Goal: Information Seeking & Learning: Learn about a topic

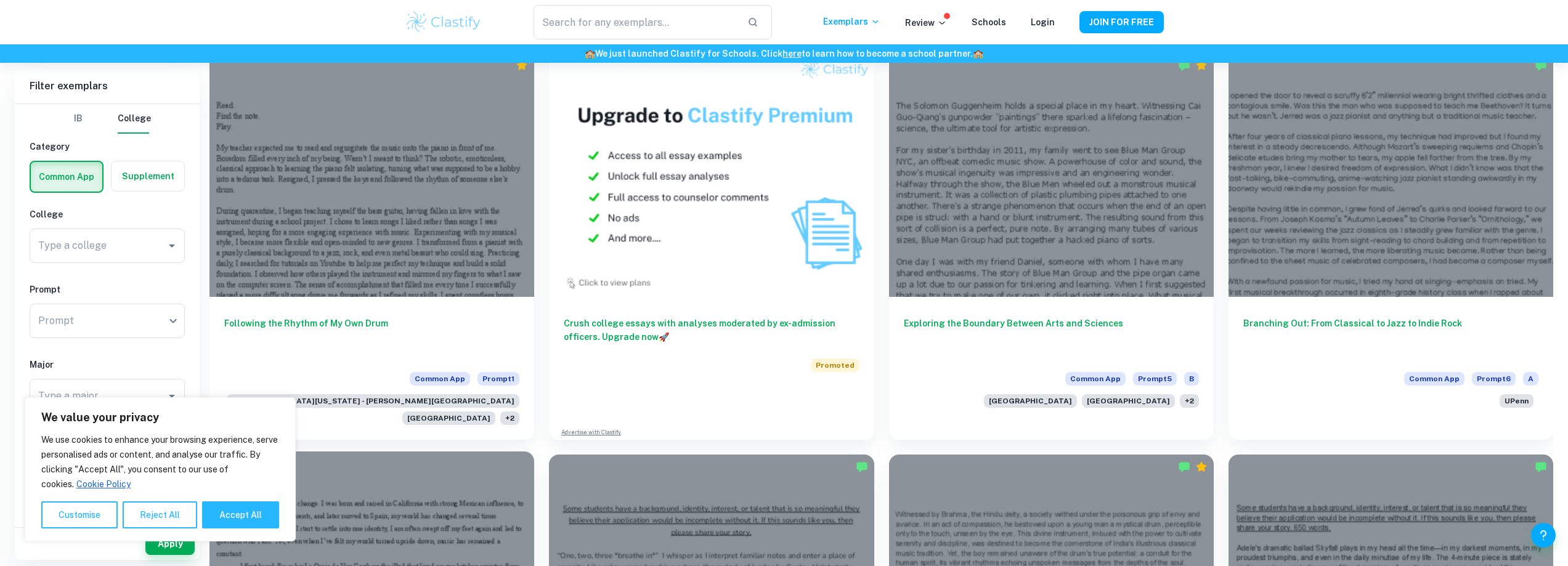
scroll to position [741, 0]
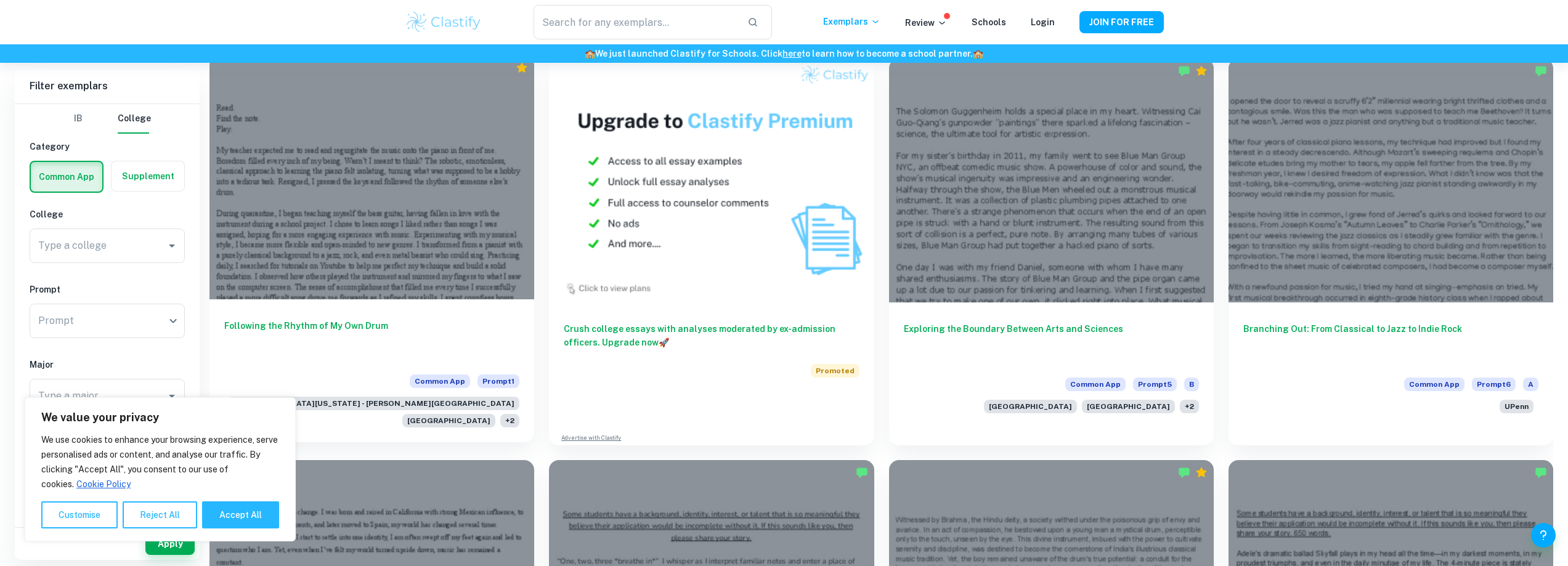
click at [369, 192] on div at bounding box center [371, 177] width 324 height 243
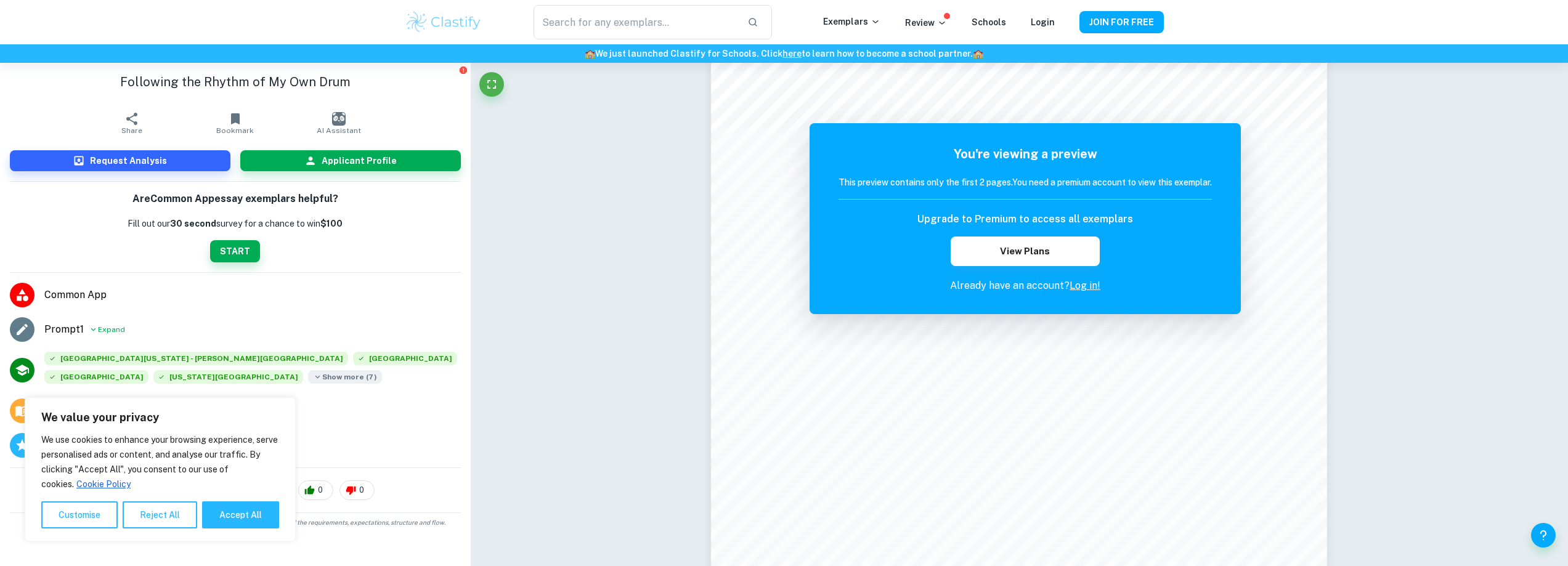
click at [313, 377] on icon at bounding box center [318, 377] width 9 height 15
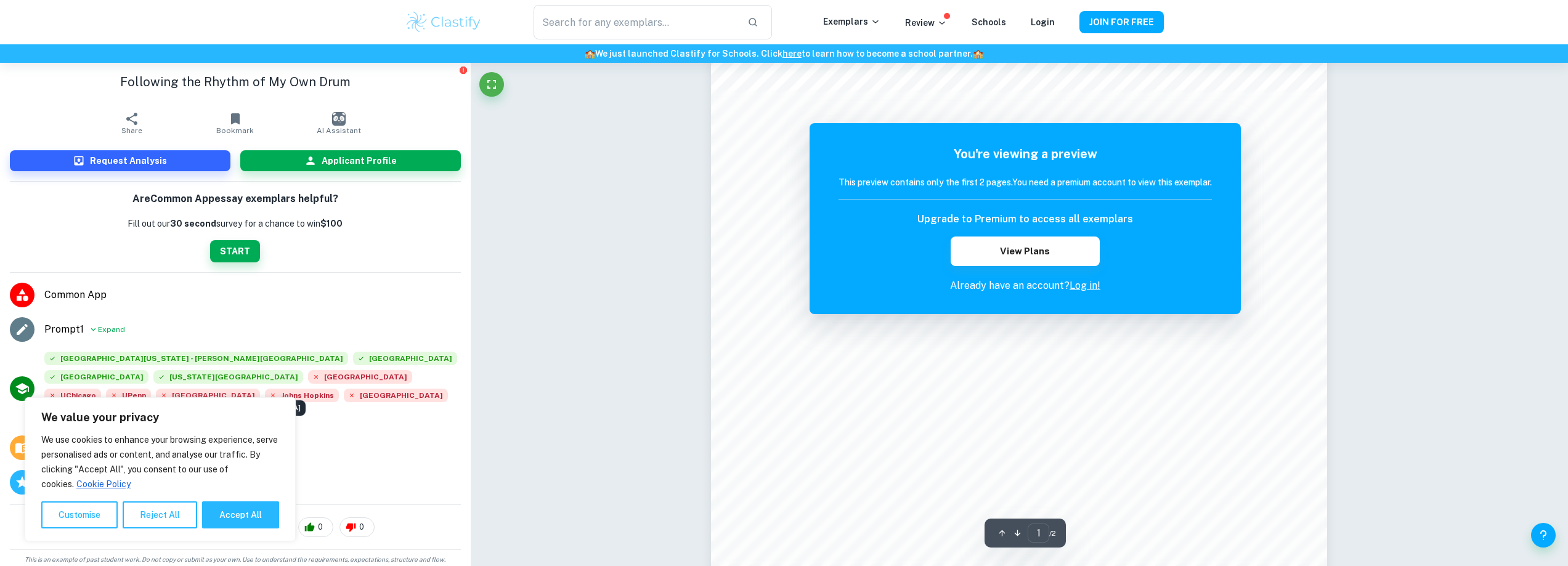
scroll to position [247, 0]
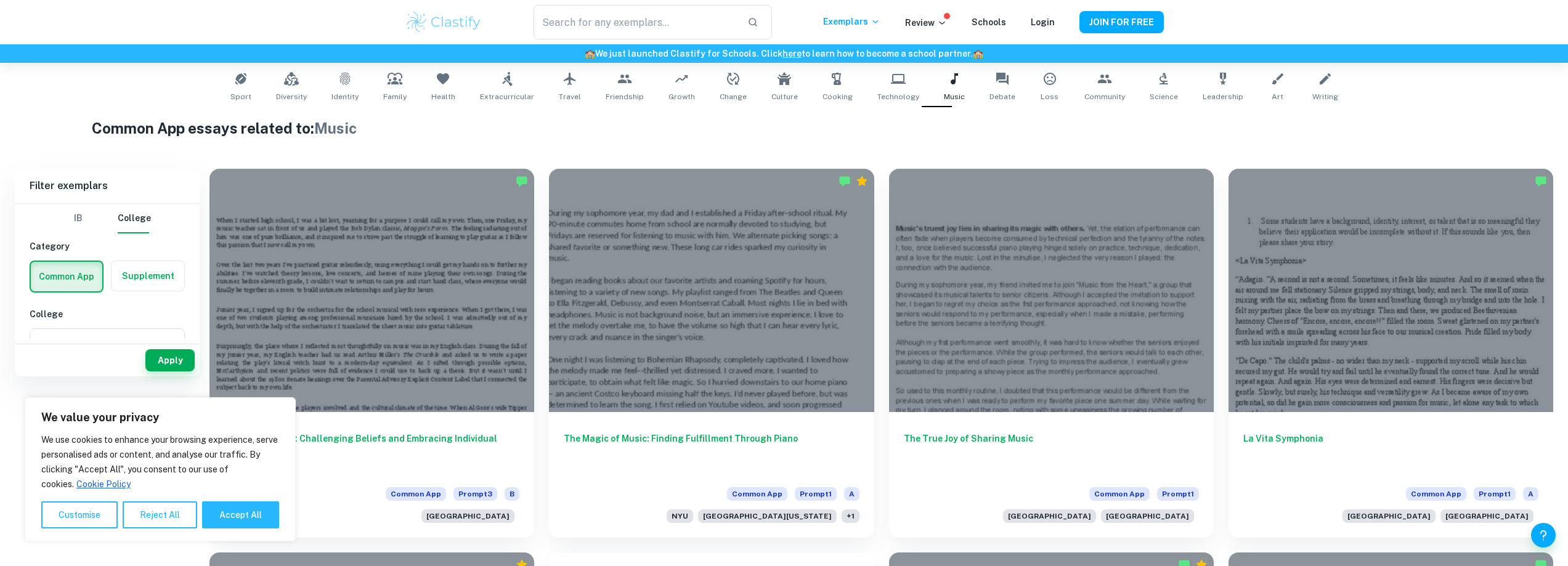
scroll to position [63, 0]
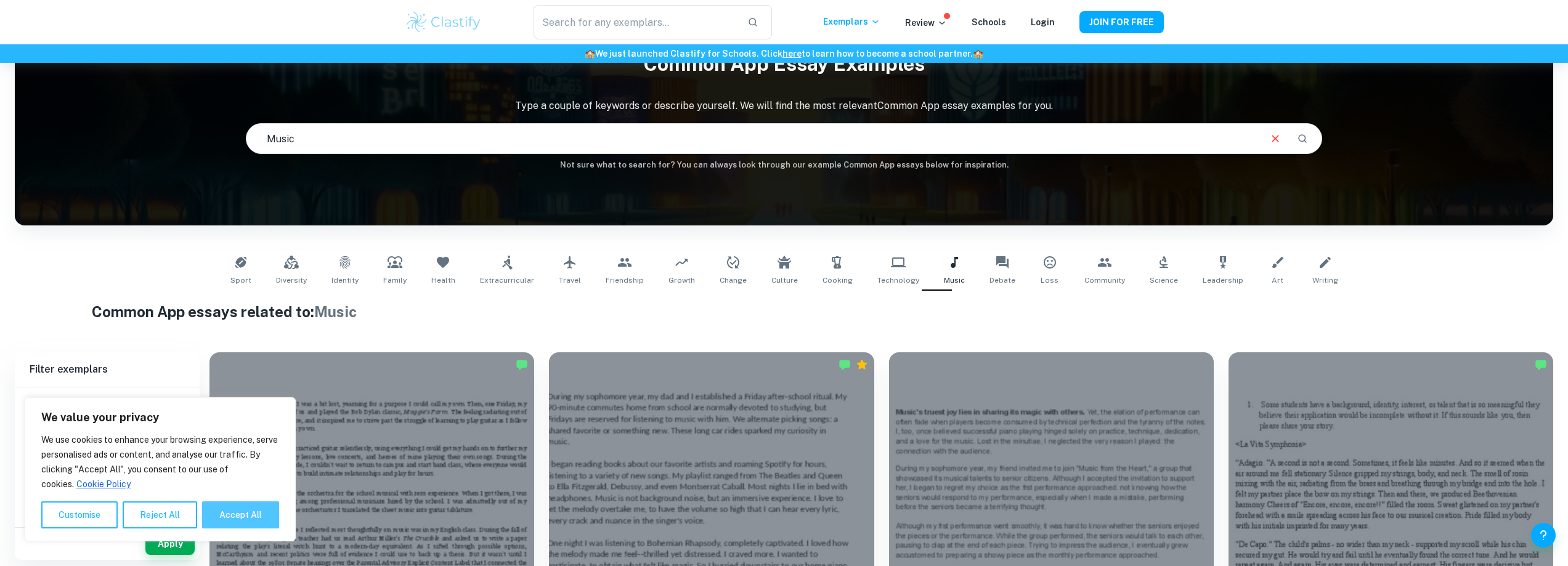
click at [239, 510] on button "Accept All" at bounding box center [240, 515] width 77 height 27
checkbox input "true"
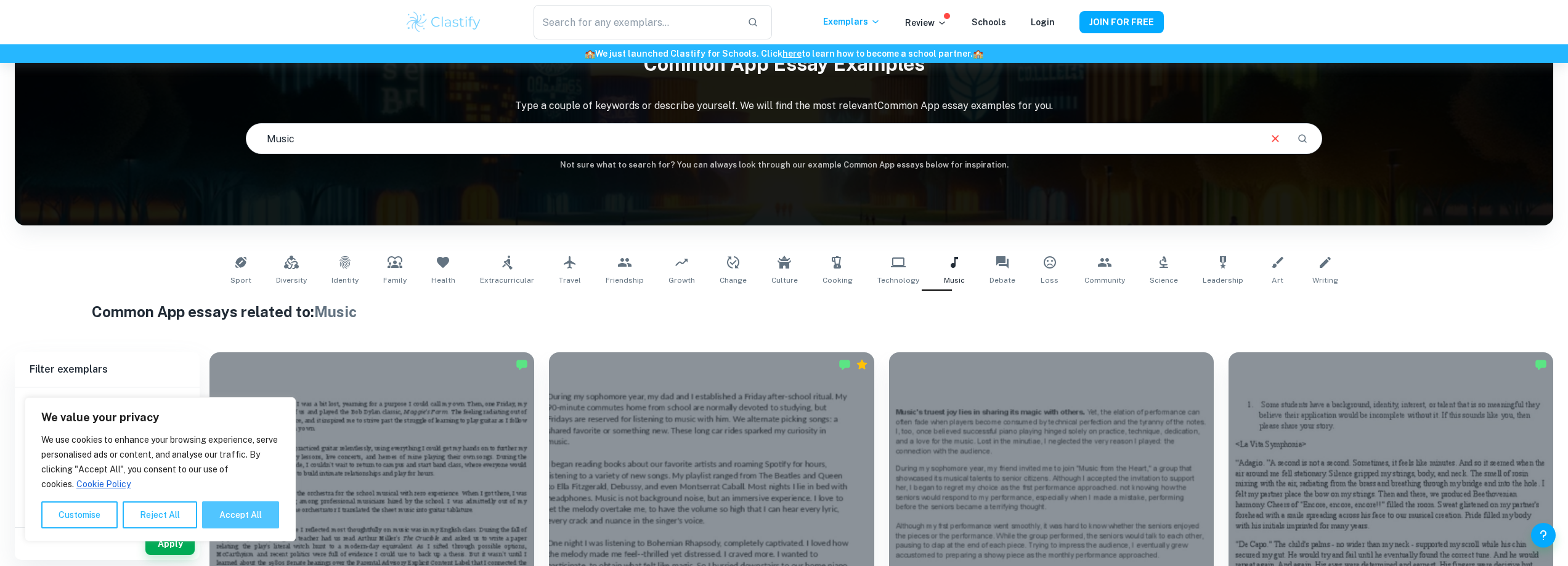
checkbox input "true"
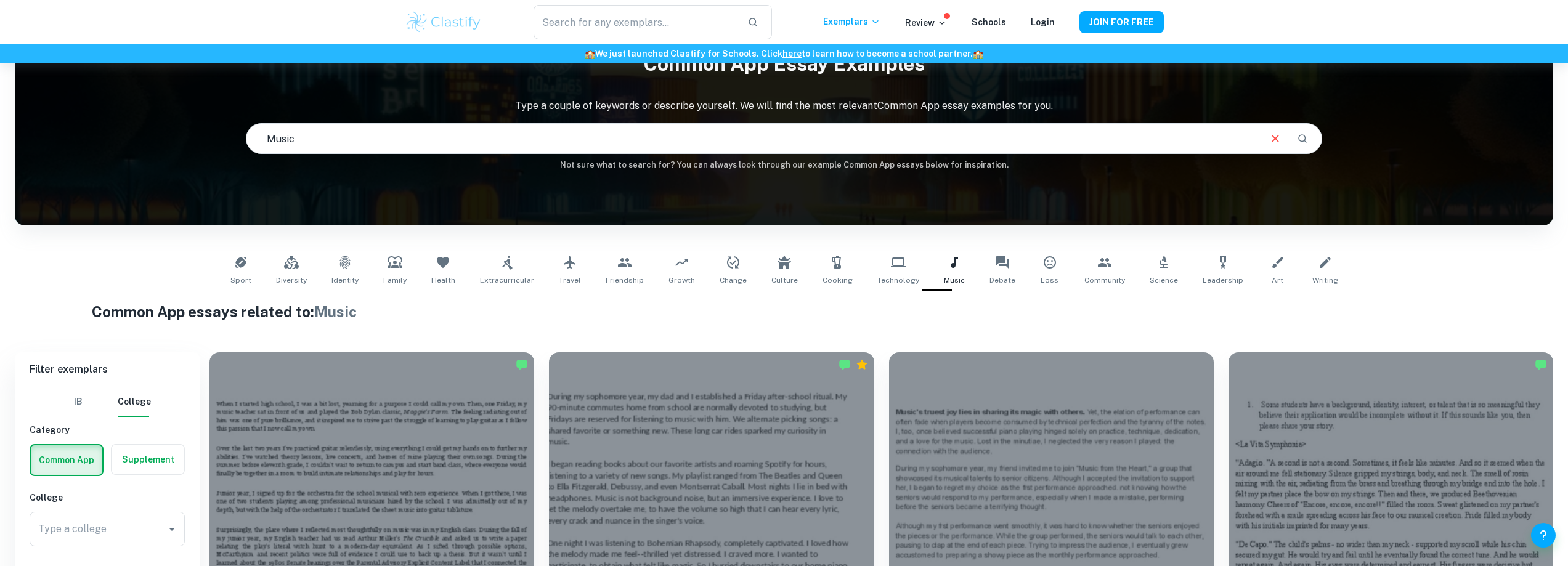
scroll to position [309, 0]
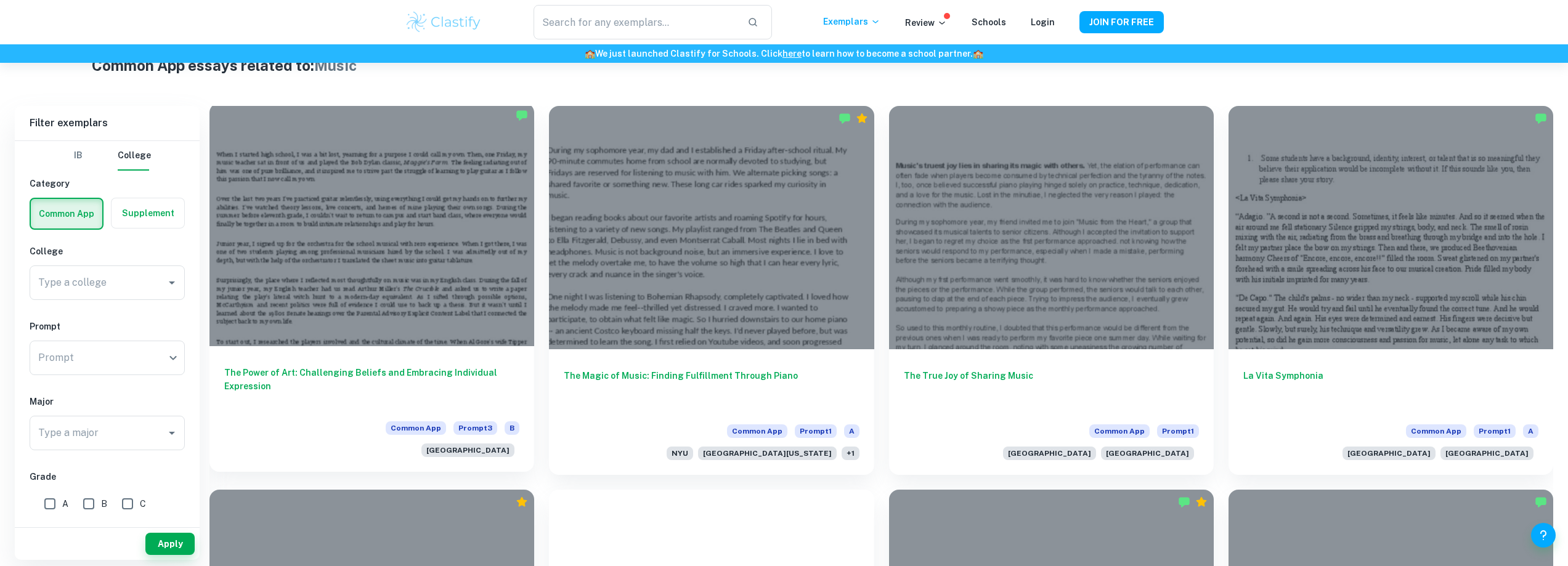
click at [428, 278] on div at bounding box center [371, 224] width 324 height 243
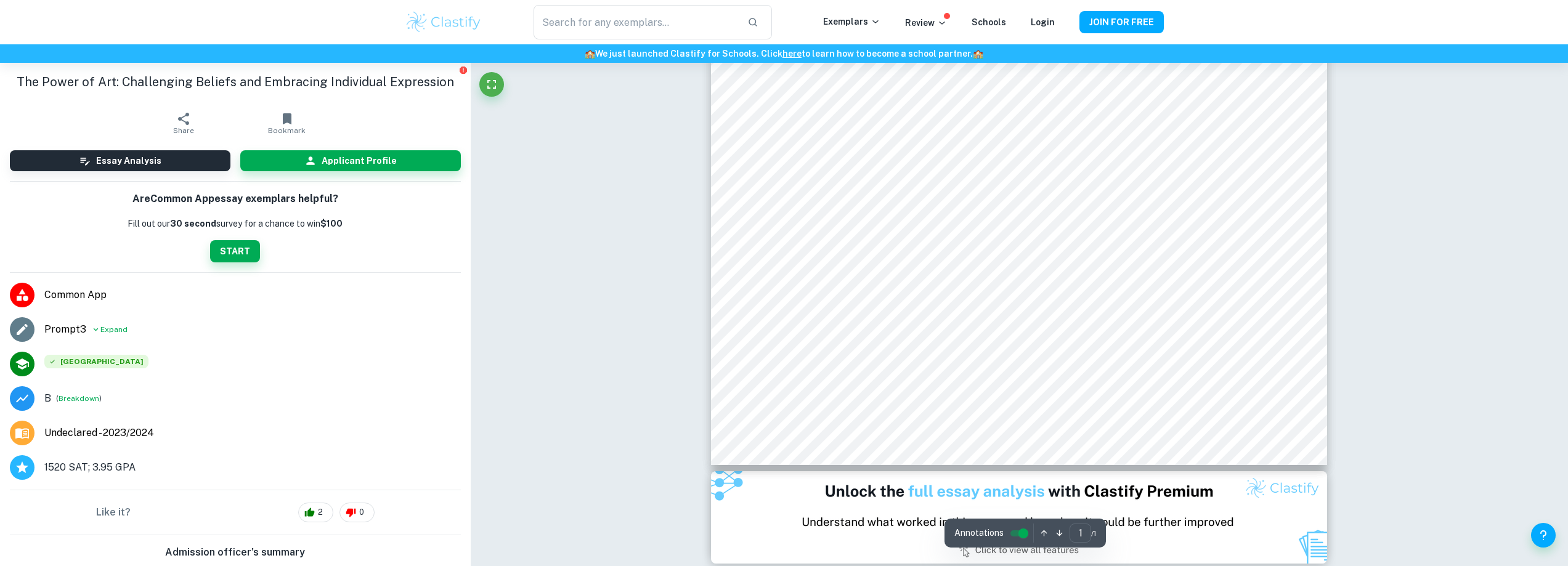
scroll to position [411, 0]
